Goal: Task Accomplishment & Management: Manage account settings

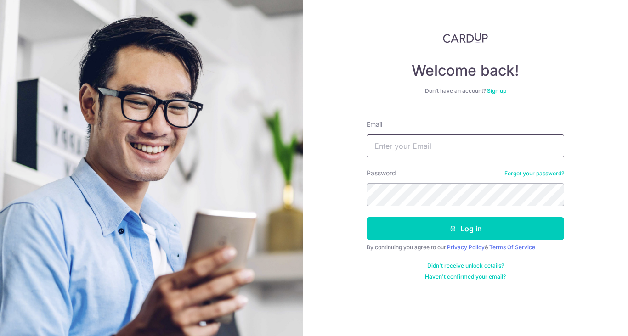
type input "[EMAIL_ADDRESS][DOMAIN_NAME]"
click at [465, 229] on button "Log in" at bounding box center [466, 228] width 198 height 23
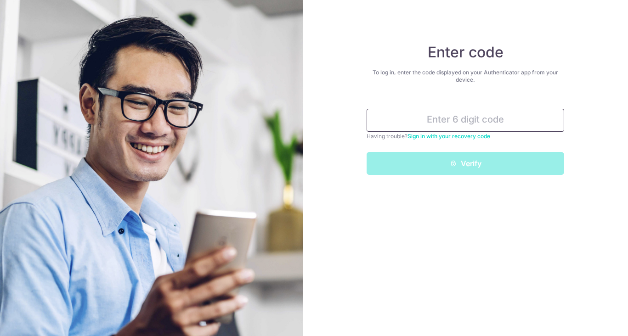
click at [436, 129] on input "text" at bounding box center [466, 120] width 198 height 23
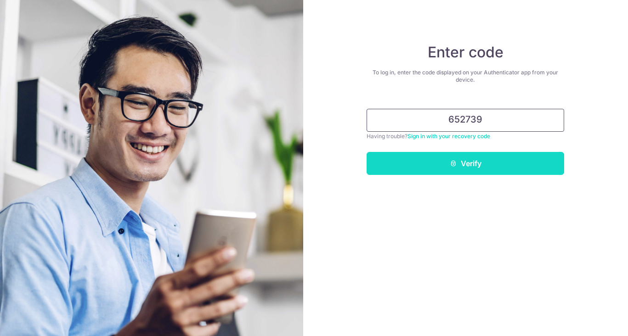
type input "652739"
click at [496, 164] on button "Verify" at bounding box center [466, 163] width 198 height 23
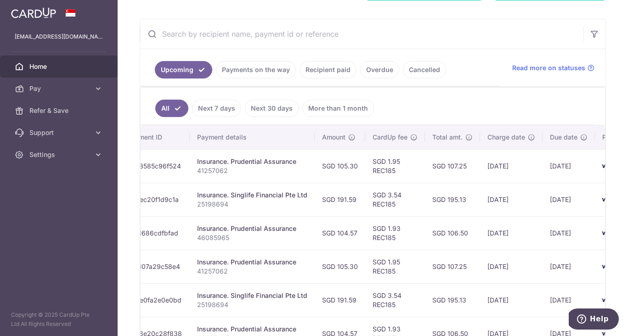
scroll to position [156, 0]
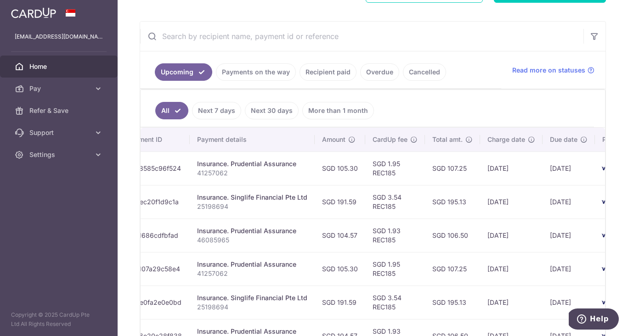
click at [127, 205] on div "× Pause Schedule Pause all future payments in this series Pause just this one p…" at bounding box center [373, 168] width 510 height 336
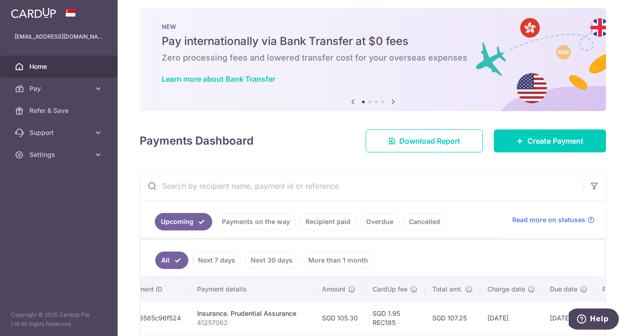
scroll to position [0, 0]
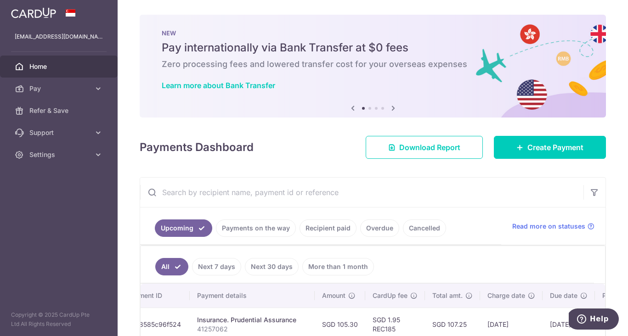
click at [127, 196] on div "× Pause Schedule Pause all future payments in this series Pause just this one p…" at bounding box center [373, 168] width 510 height 336
